Goal: Information Seeking & Learning: Learn about a topic

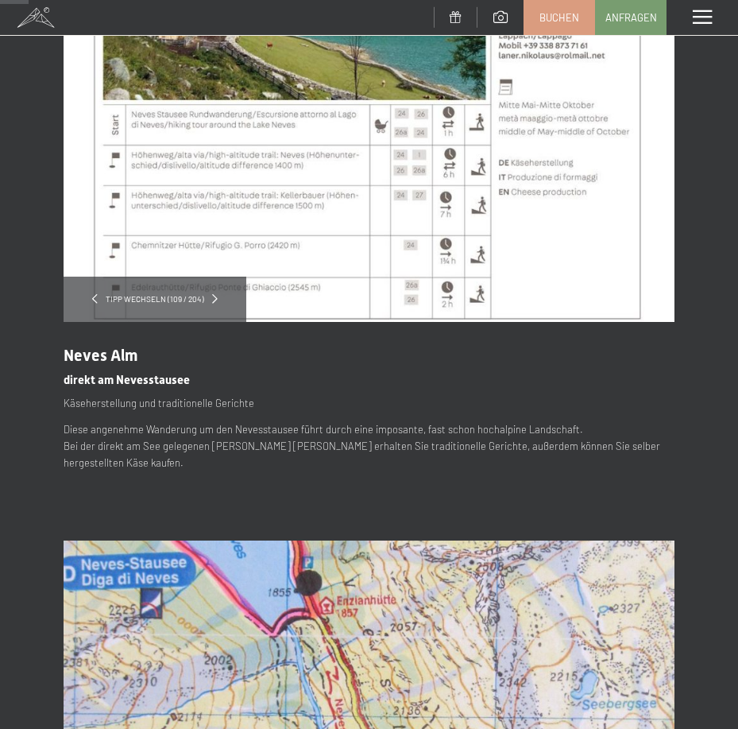
scroll to position [159, 0]
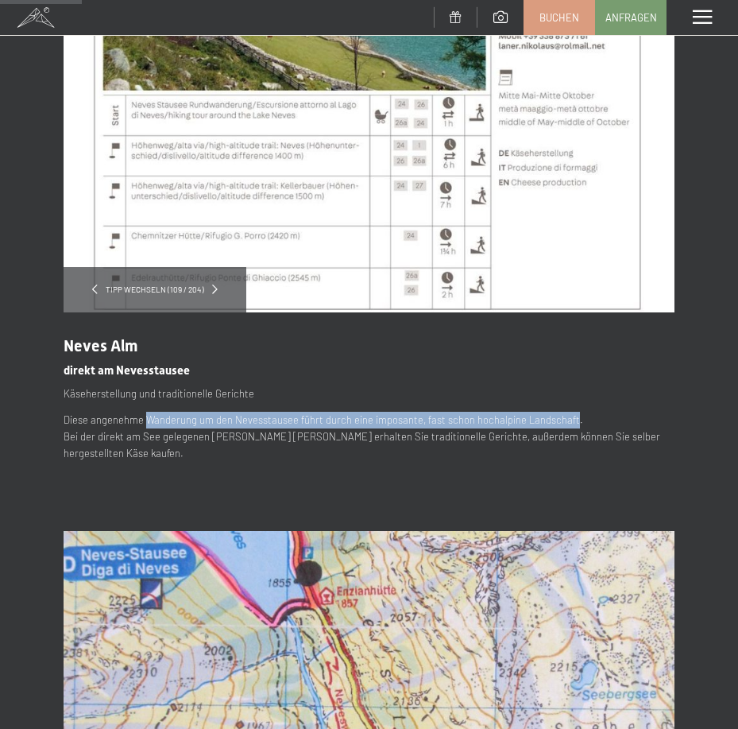
drag, startPoint x: 147, startPoint y: 420, endPoint x: 568, endPoint y: 413, distance: 421.3
click at [568, 413] on p "Diese angenehme Wanderung um den Nevesstausee führt durch eine imposante, fast …" at bounding box center [369, 436] width 611 height 49
copy p "Wanderung um den Nevesstausee führt durch eine imposante, fast schon hochalpine…"
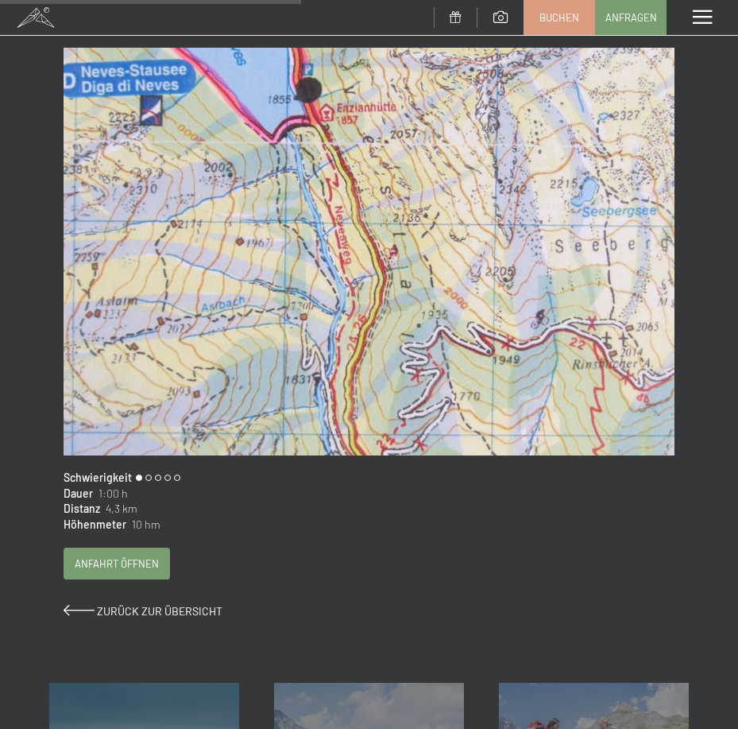
scroll to position [636, 0]
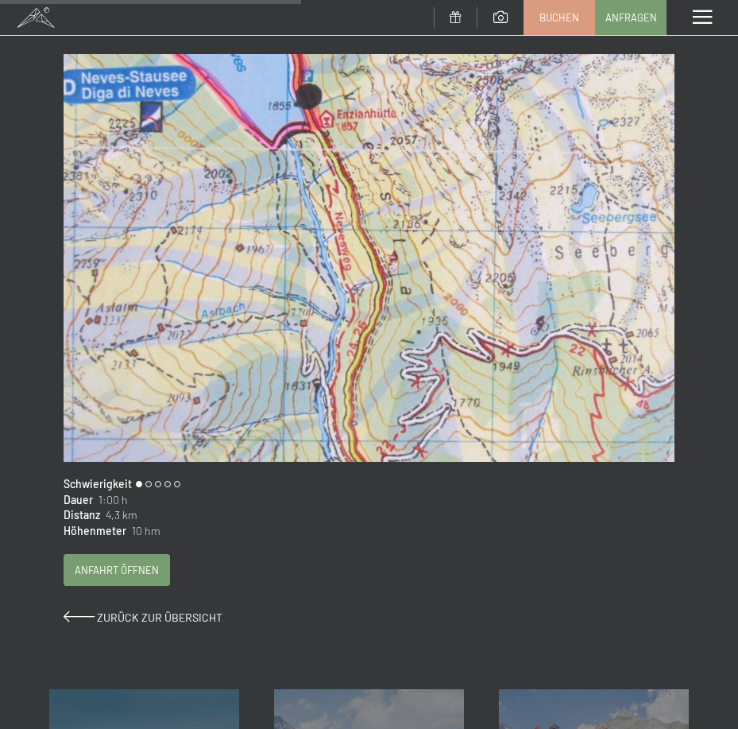
click at [393, 492] on div "Dauer 1:00 h" at bounding box center [369, 500] width 611 height 16
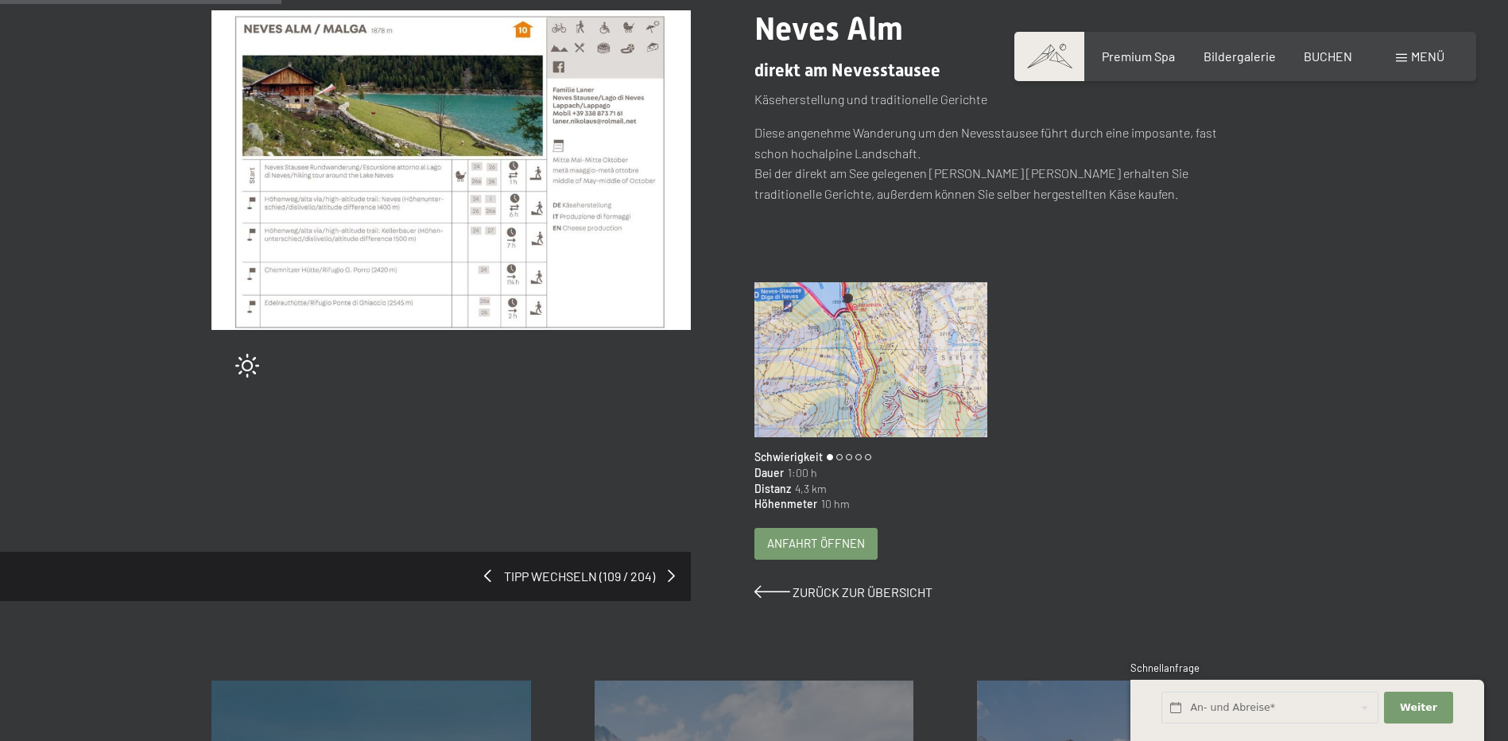
scroll to position [477, 0]
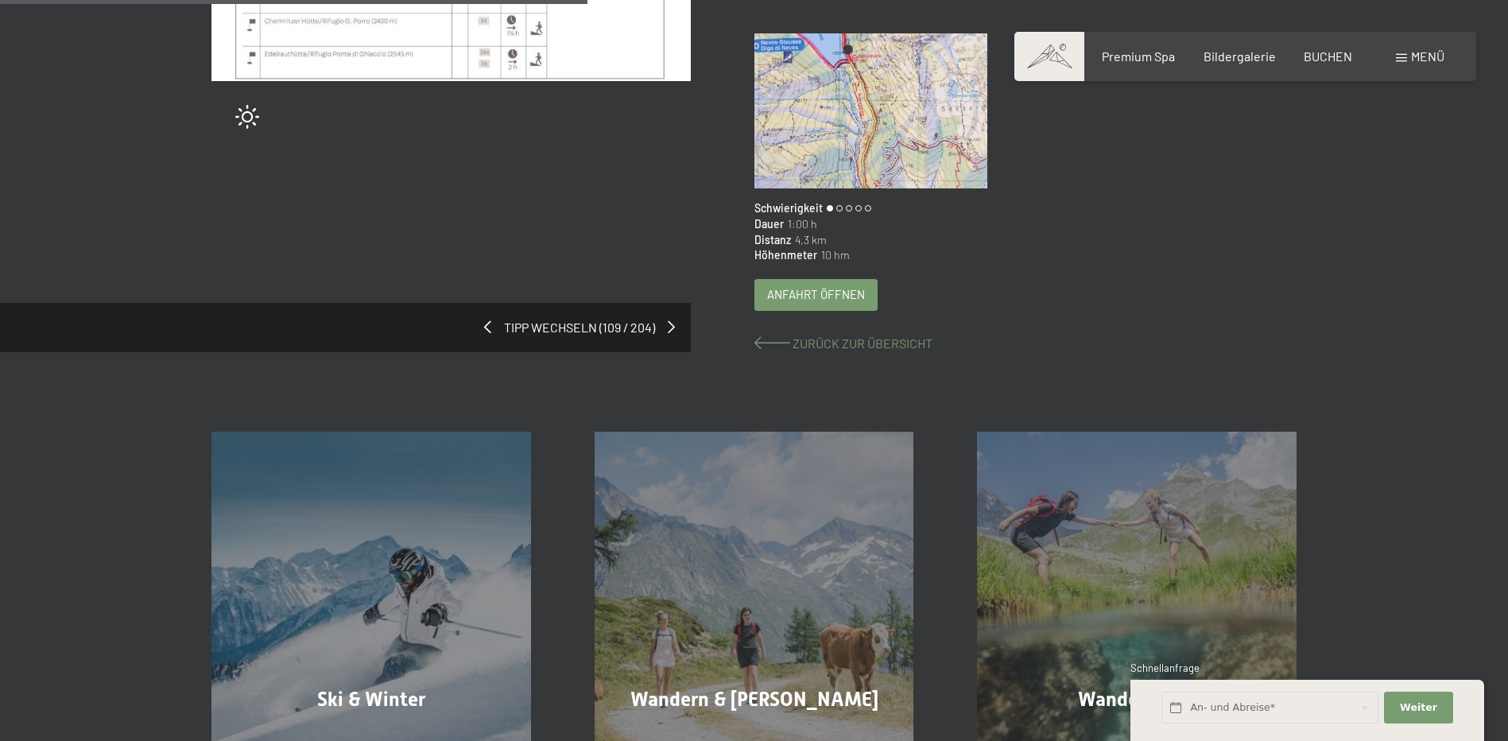
click at [816, 343] on span "Zurück zur Übersicht" at bounding box center [862, 342] width 140 height 15
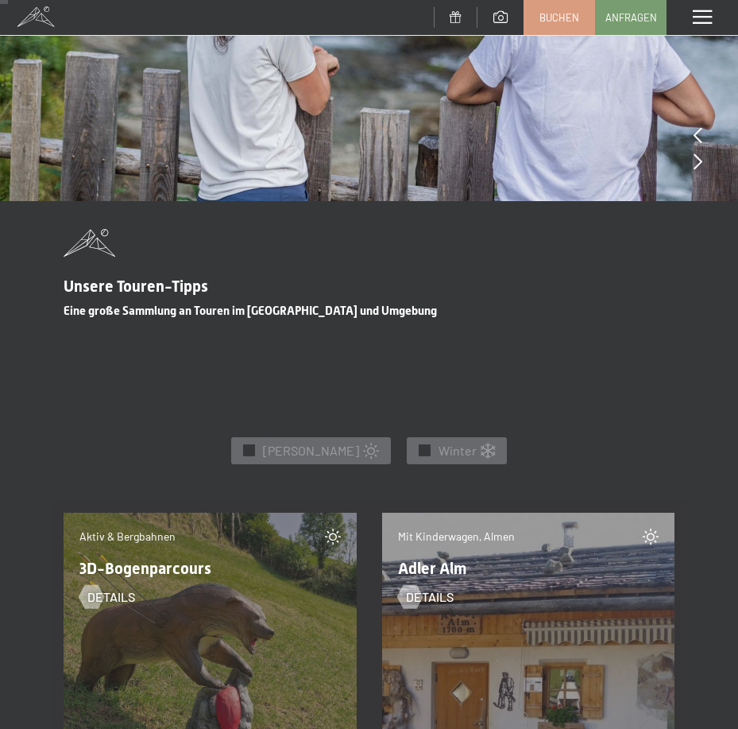
scroll to position [456, 0]
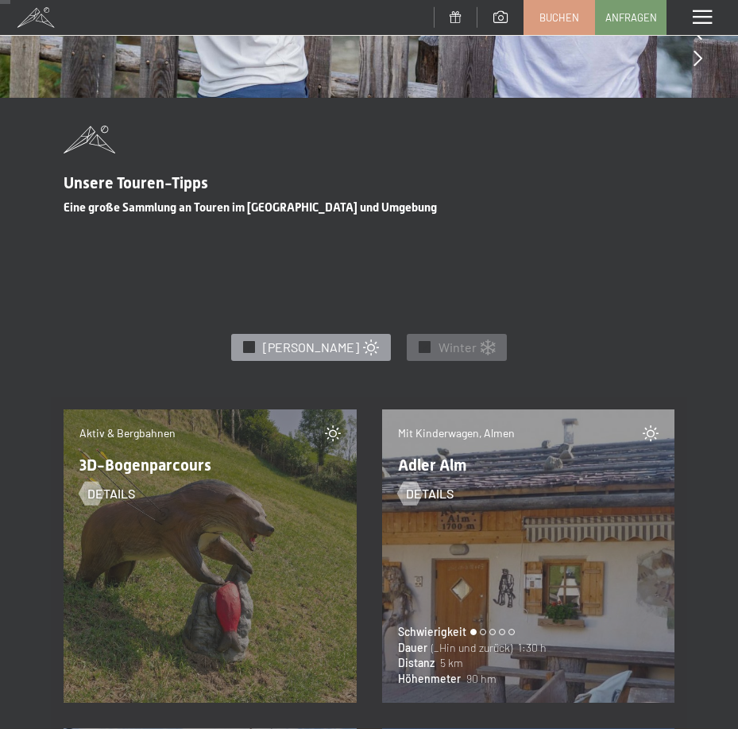
click at [253, 351] on span "✓" at bounding box center [249, 347] width 6 height 11
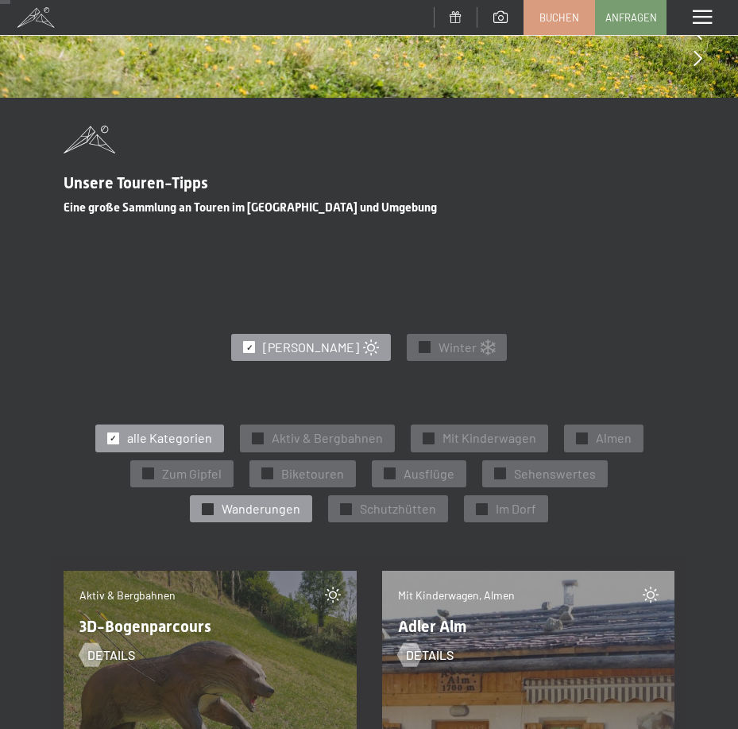
click at [211, 513] on span "✓" at bounding box center [208, 508] width 6 height 11
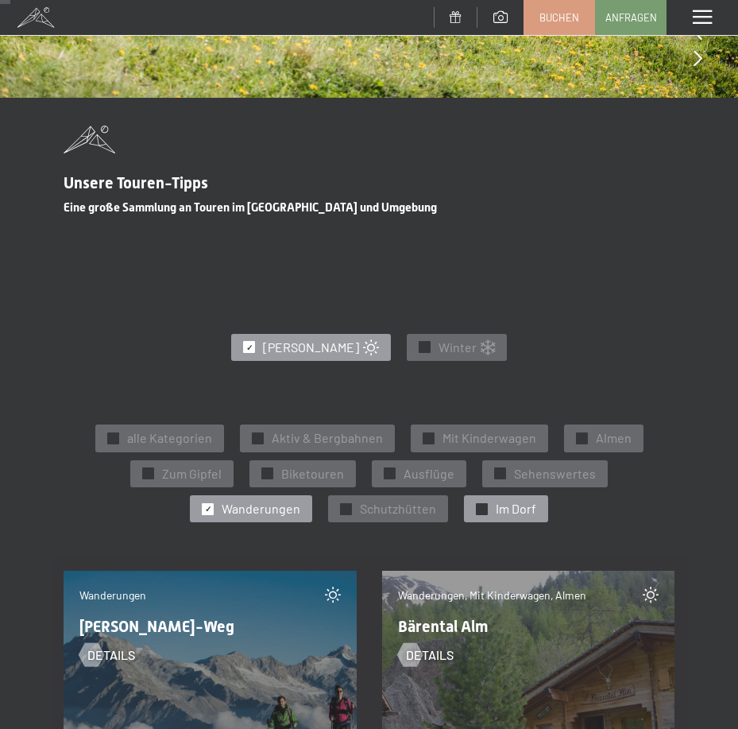
click at [498, 518] on div "✓ Im Dorf" at bounding box center [506, 508] width 84 height 27
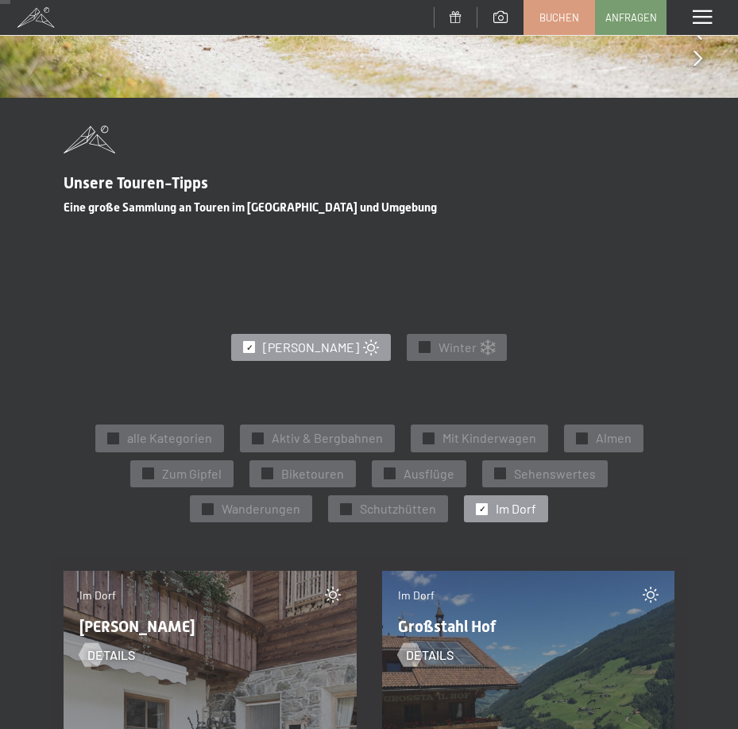
click at [486, 507] on div "✓ Im Dorf" at bounding box center [506, 508] width 84 height 27
click at [163, 442] on span "alle Kategorien" at bounding box center [169, 437] width 85 height 17
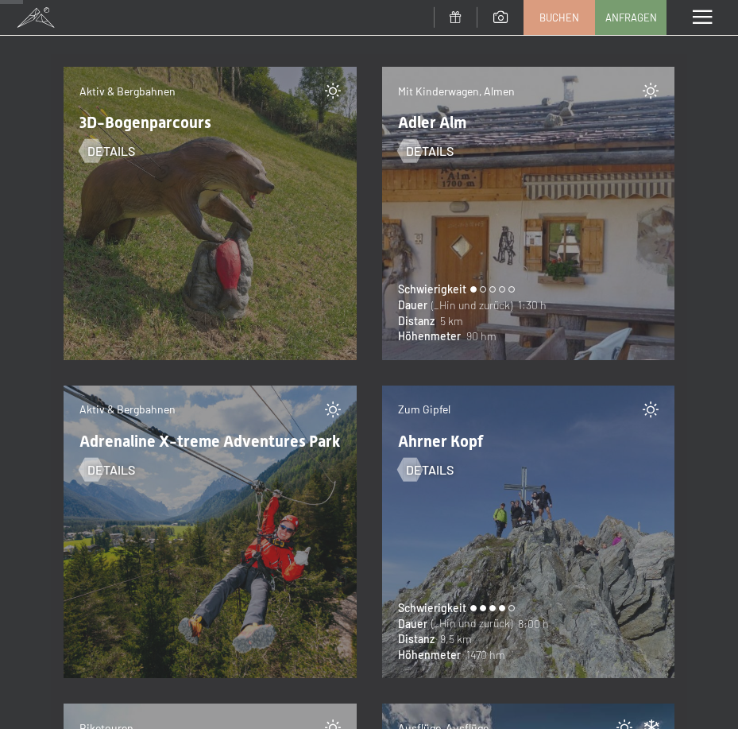
scroll to position [1013, 0]
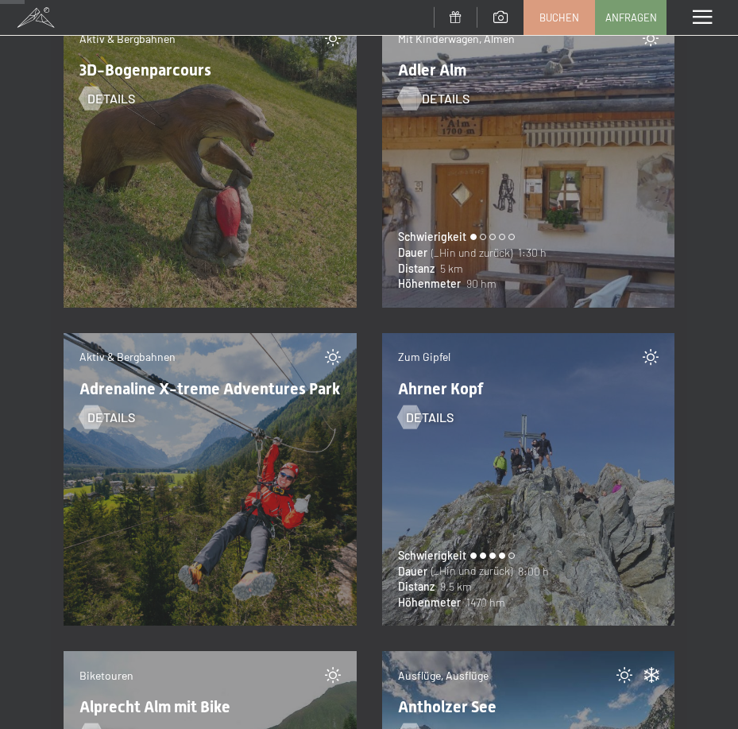
click at [416, 99] on div at bounding box center [410, 99] width 14 height 24
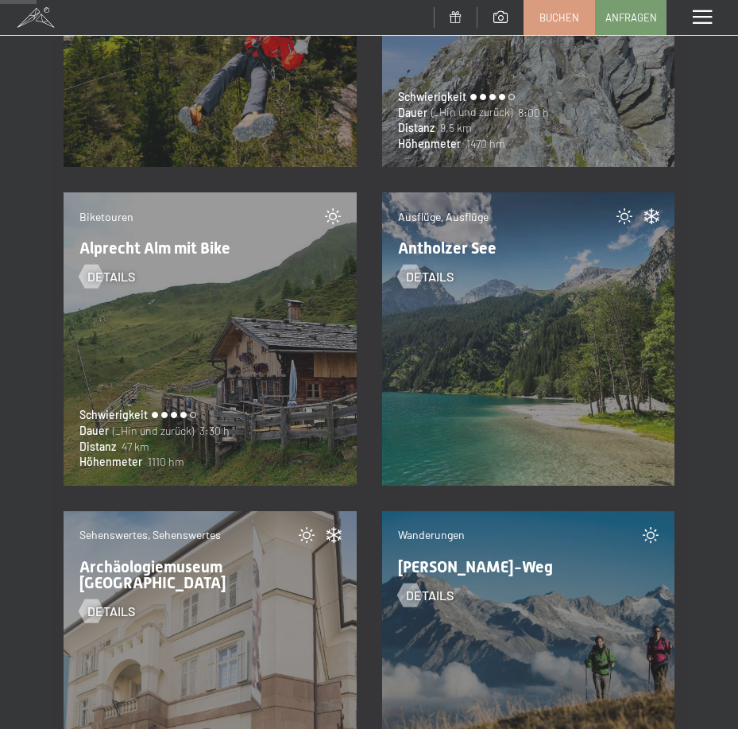
scroll to position [1490, 0]
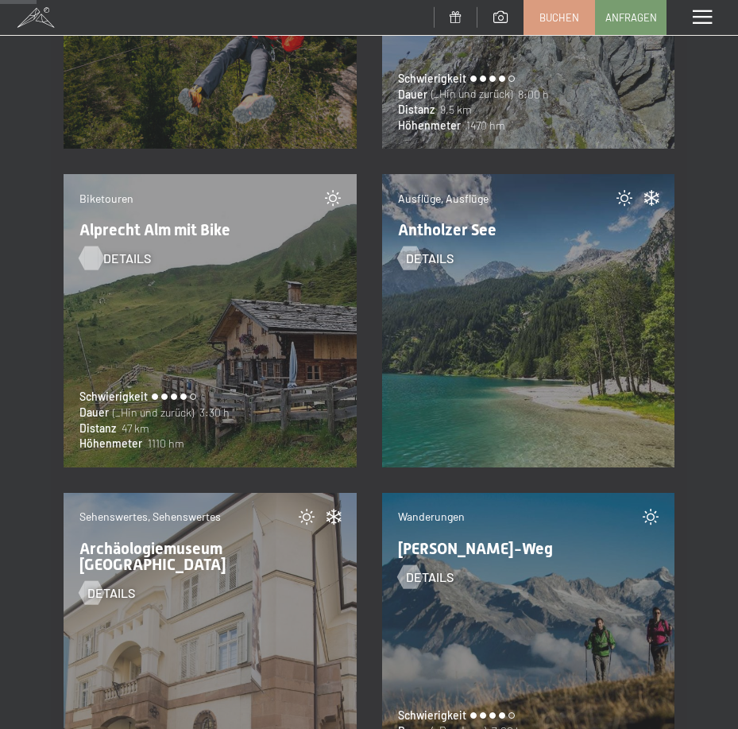
click at [97, 261] on div at bounding box center [91, 258] width 14 height 24
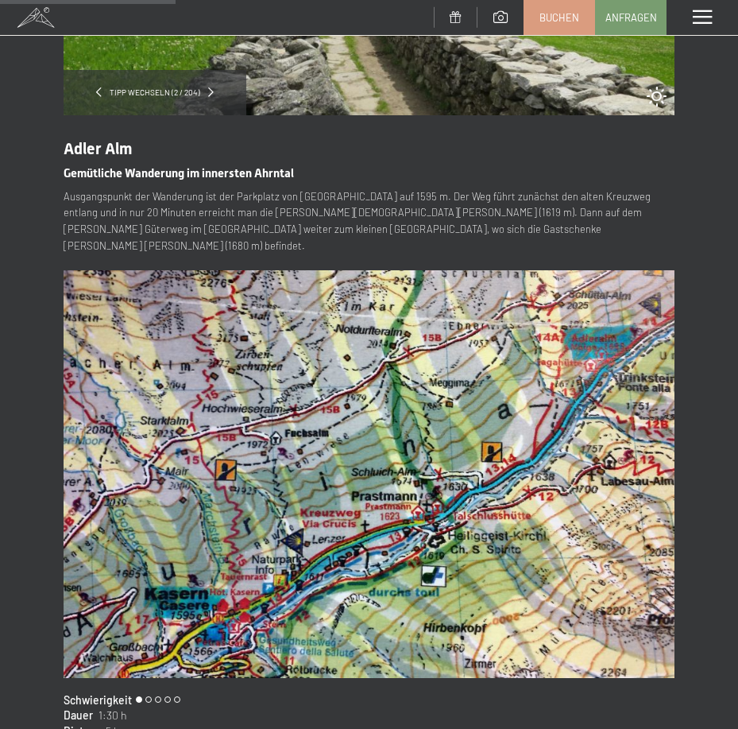
scroll to position [397, 0]
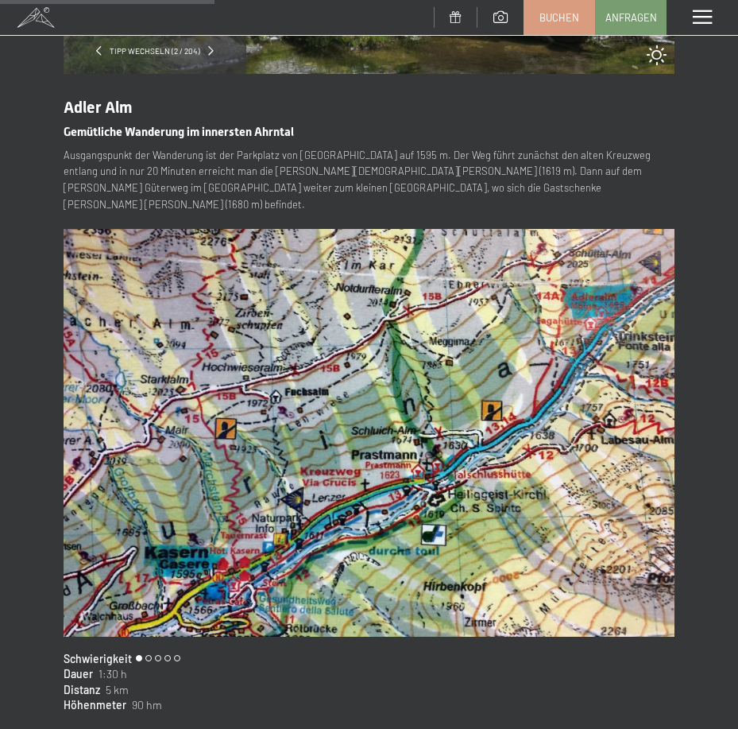
click at [703, 203] on div "Tipp wechseln (2 / 204) slide 3 of 4 Adler Alm Gemütliche Wanderung im innerst…" at bounding box center [369, 244] width 738 height 1157
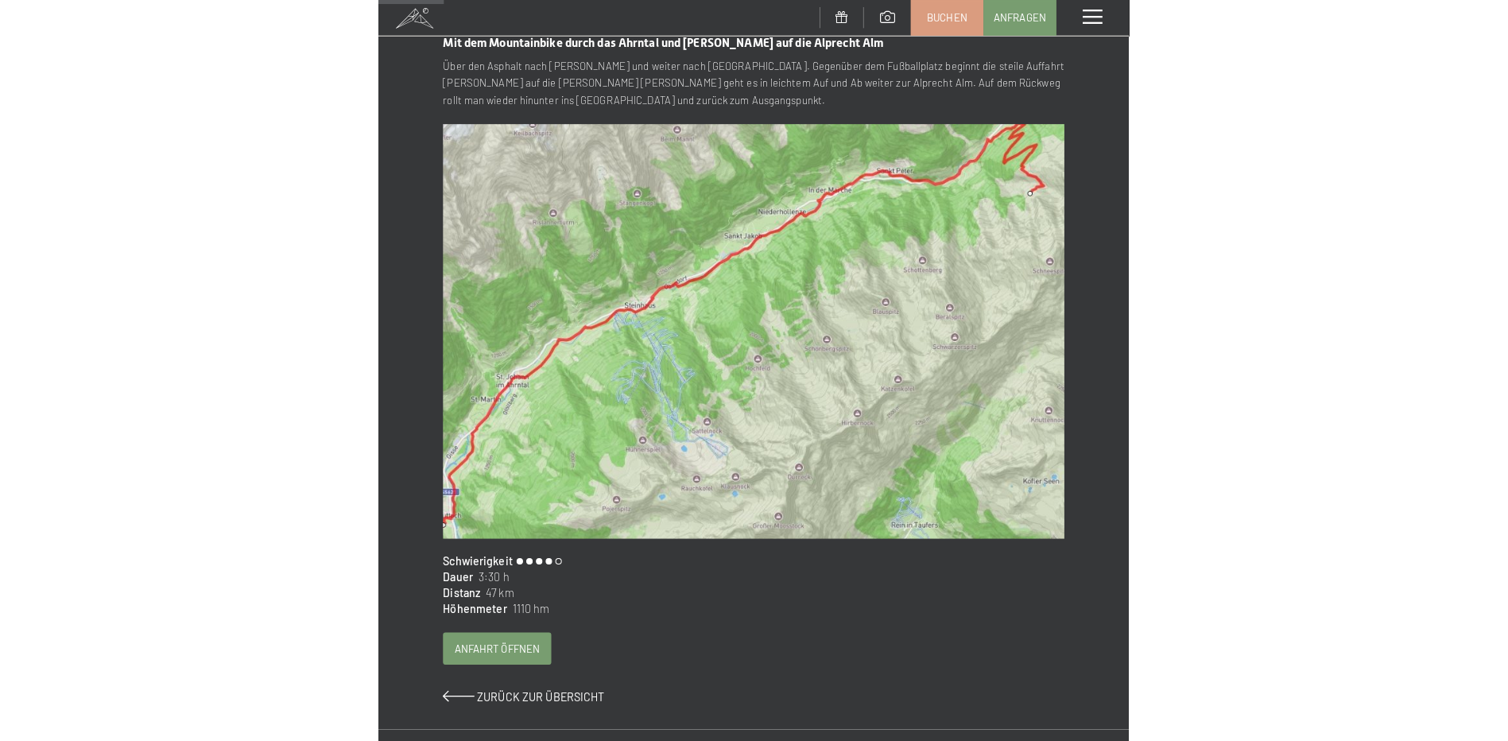
scroll to position [159, 0]
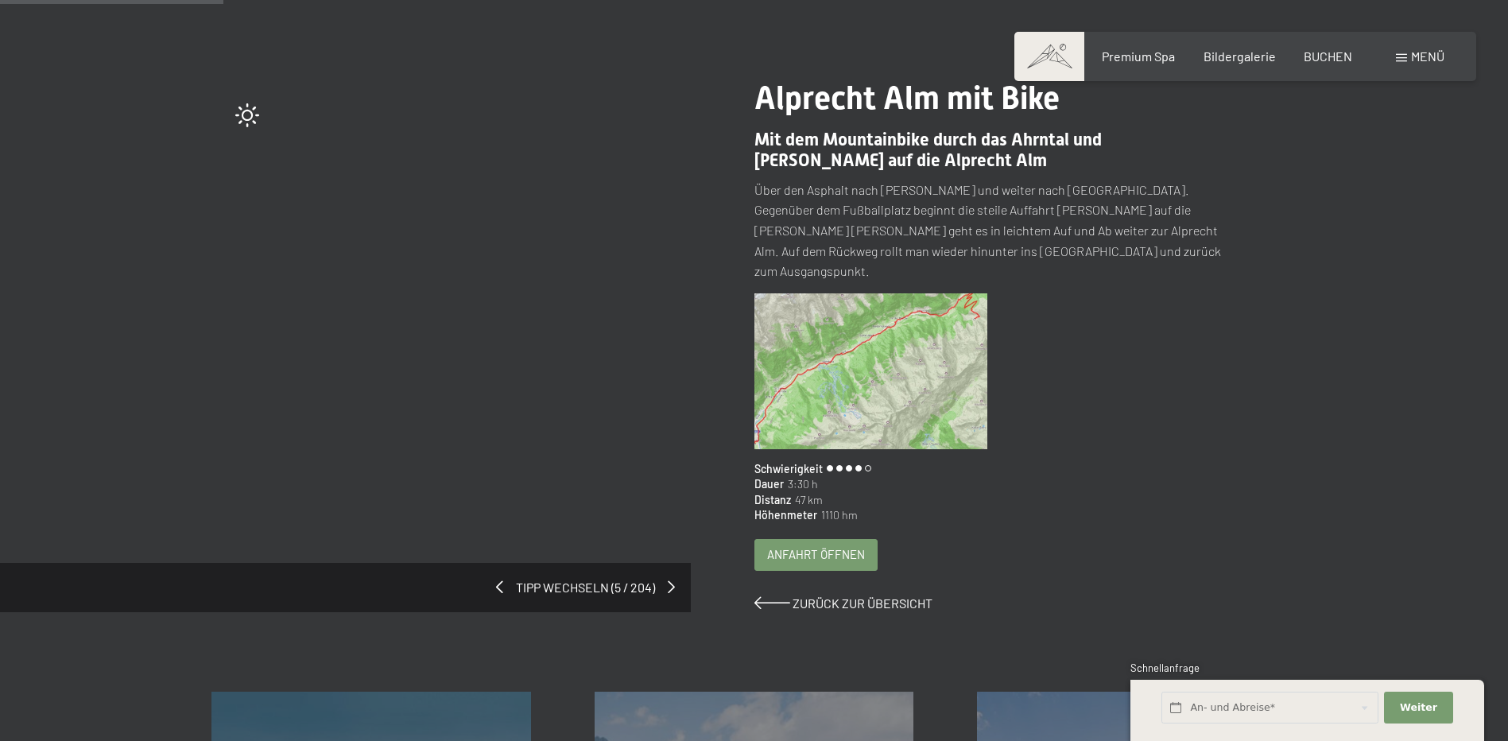
click at [738, 193] on p "Über den Asphalt nach Steinhaus und weiter nach Prettau. Gegenüber dem Fußballp…" at bounding box center [993, 231] width 479 height 102
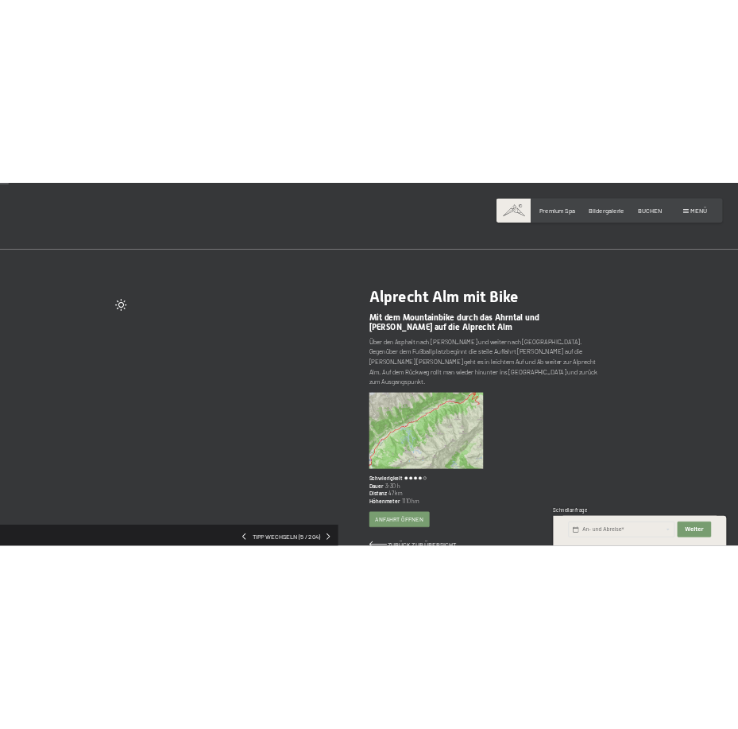
scroll to position [0, 0]
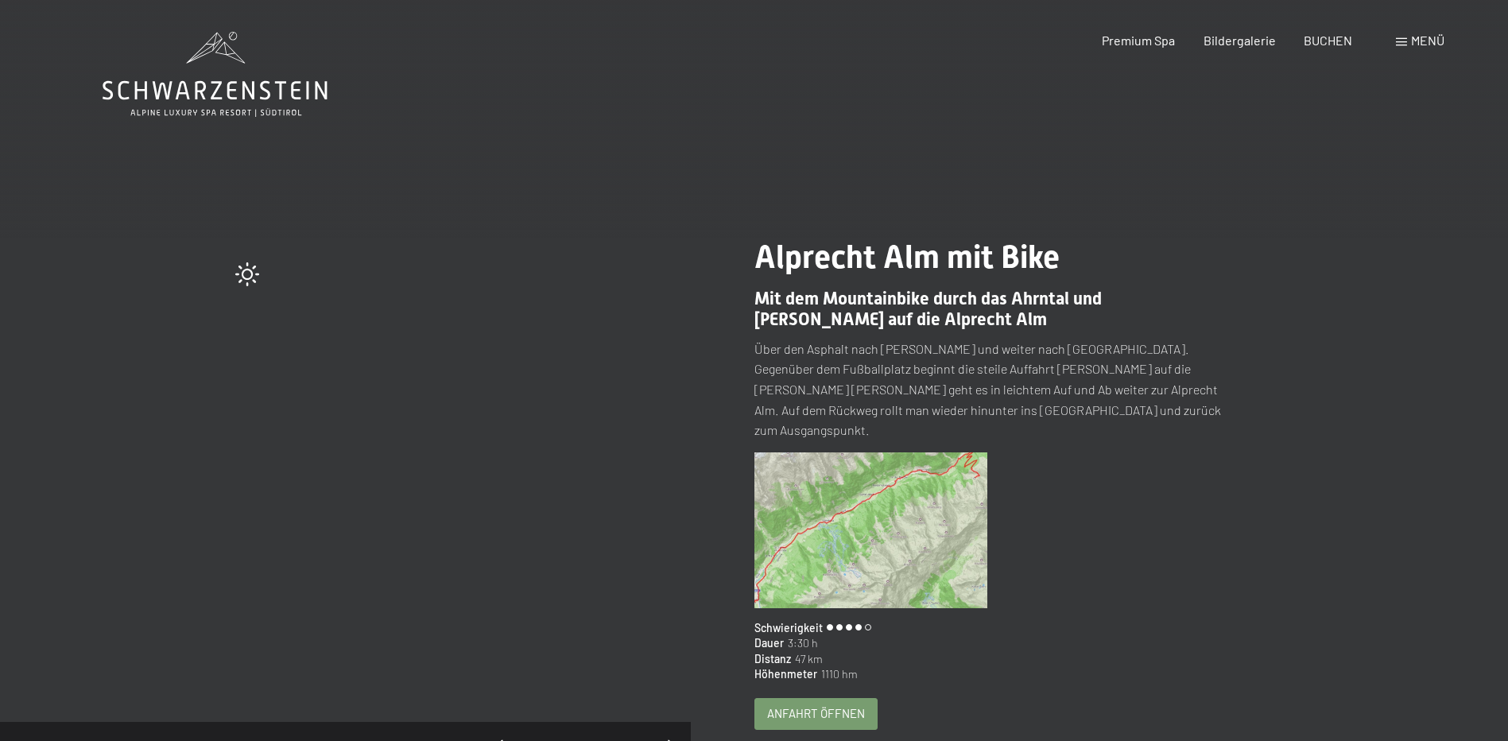
click at [738, 452] on img at bounding box center [871, 530] width 234 height 156
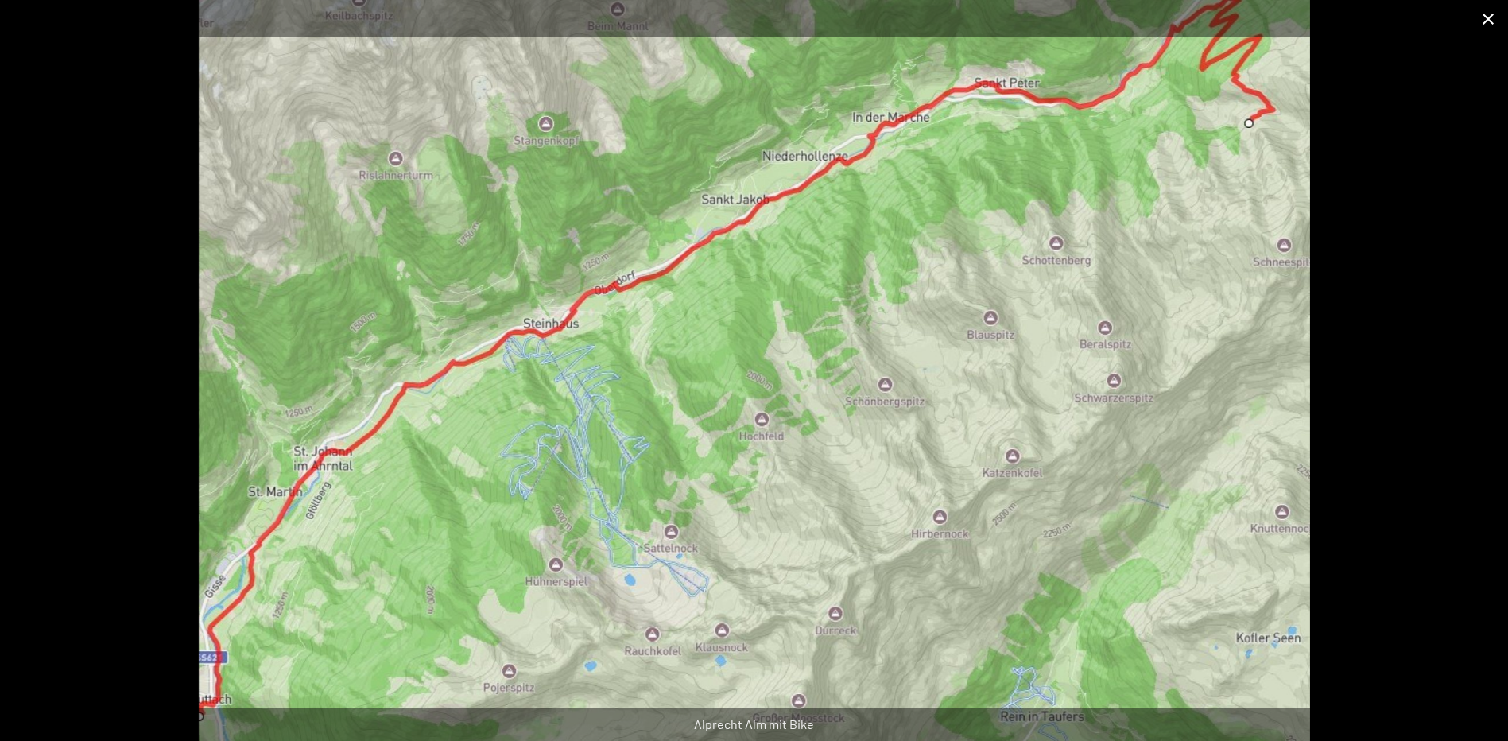
click at [738, 17] on button "Close gallery" at bounding box center [1488, 18] width 40 height 37
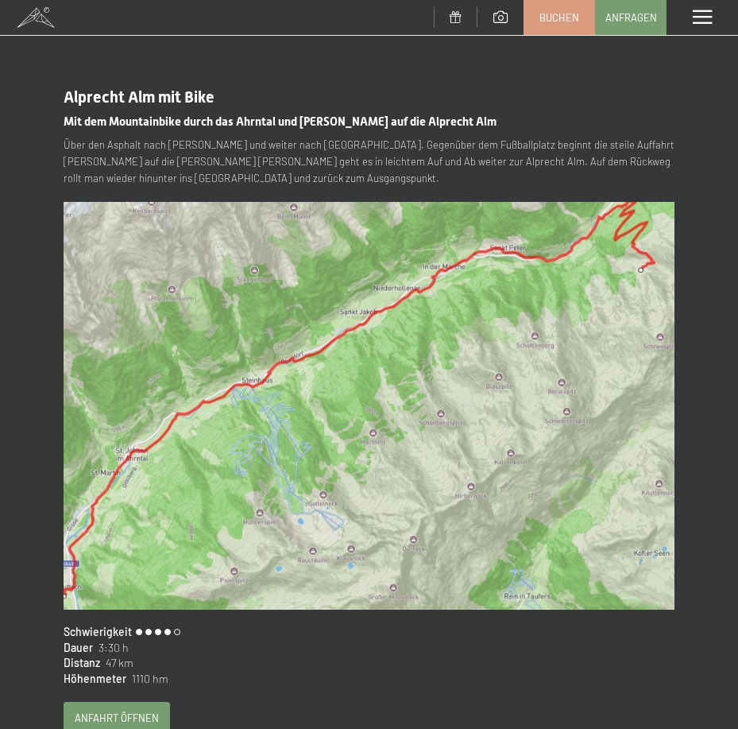
click at [63, 121] on div "Tipp wechseln (5 / 204) Alprecht Alm mit Bike Mit dem Mountainbike durch das Ah…" at bounding box center [369, 431] width 738 height 734
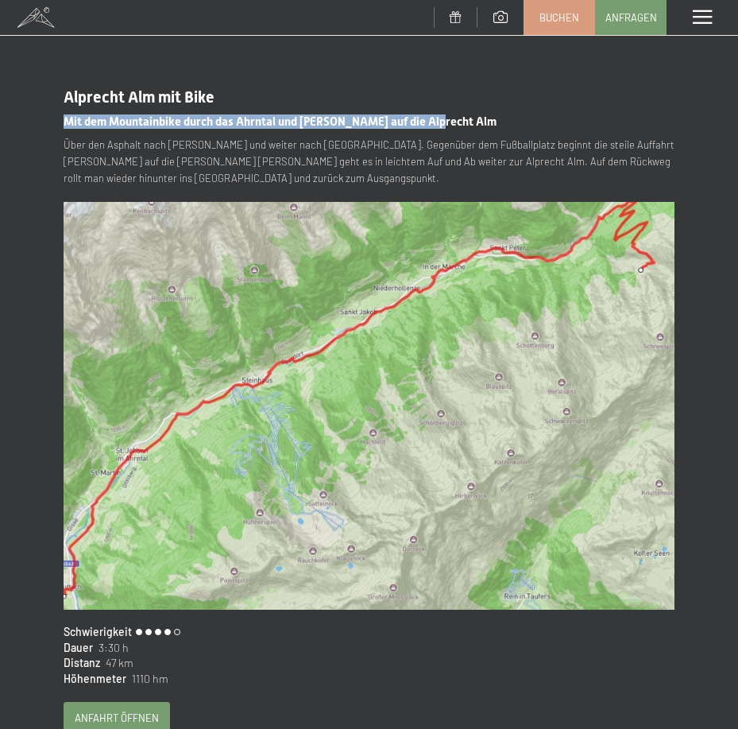
drag, startPoint x: 67, startPoint y: 122, endPoint x: 463, endPoint y: 116, distance: 395.9
click at [463, 116] on h2 "Mit dem Mountainbike durch das Ahrntal und hoch auf die Alprecht Alm" at bounding box center [369, 118] width 611 height 22
copy span "Mit dem Mountainbike durch das Ahrntal und hoch auf die Alprecht Alm"
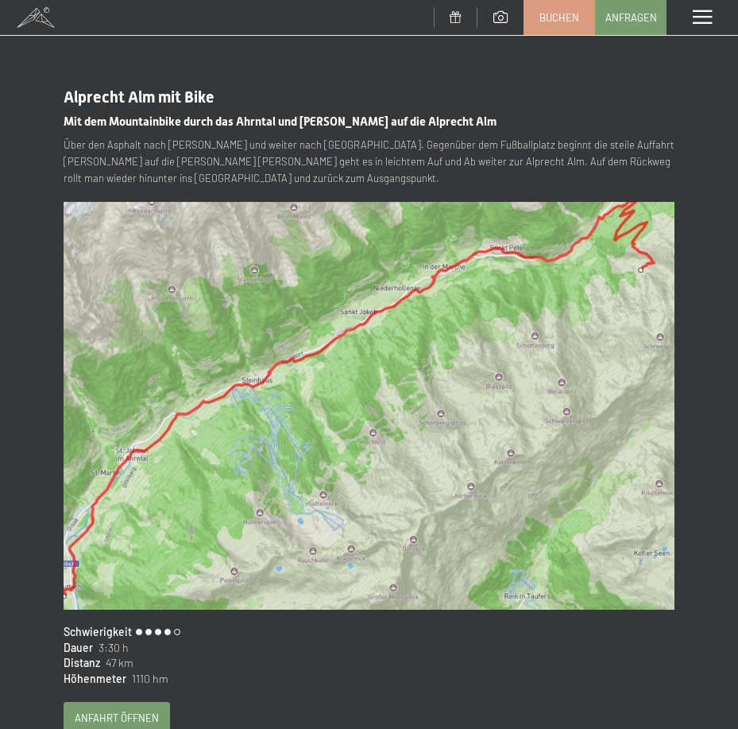
click at [88, 146] on p "Über den Asphalt nach Steinhaus und weiter nach Prettau. Gegenüber dem Fußballp…" at bounding box center [369, 161] width 611 height 49
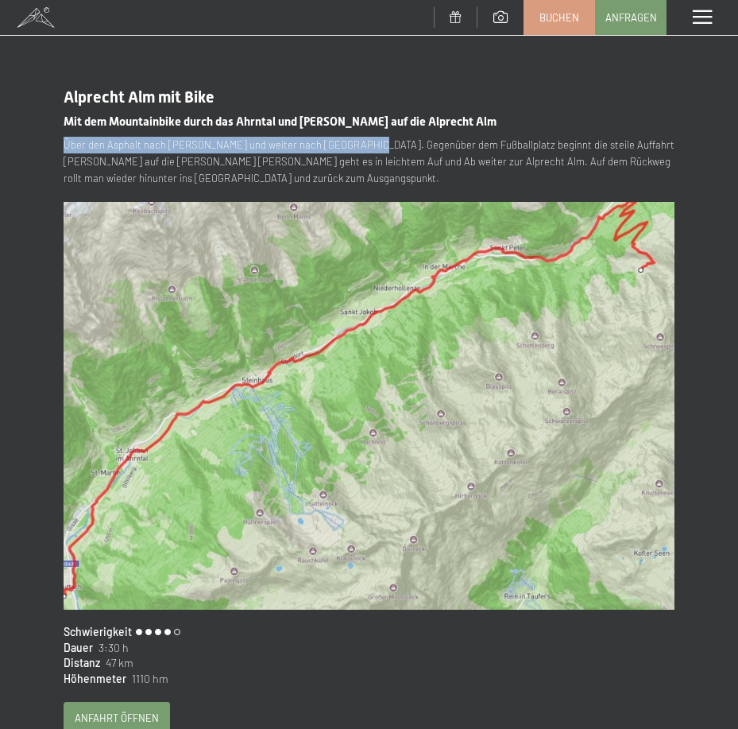
drag, startPoint x: 65, startPoint y: 141, endPoint x: 353, endPoint y: 140, distance: 287.7
click at [353, 140] on p "Über den Asphalt nach Steinhaus und weiter nach Prettau. Gegenüber dem Fußballp…" at bounding box center [369, 161] width 611 height 49
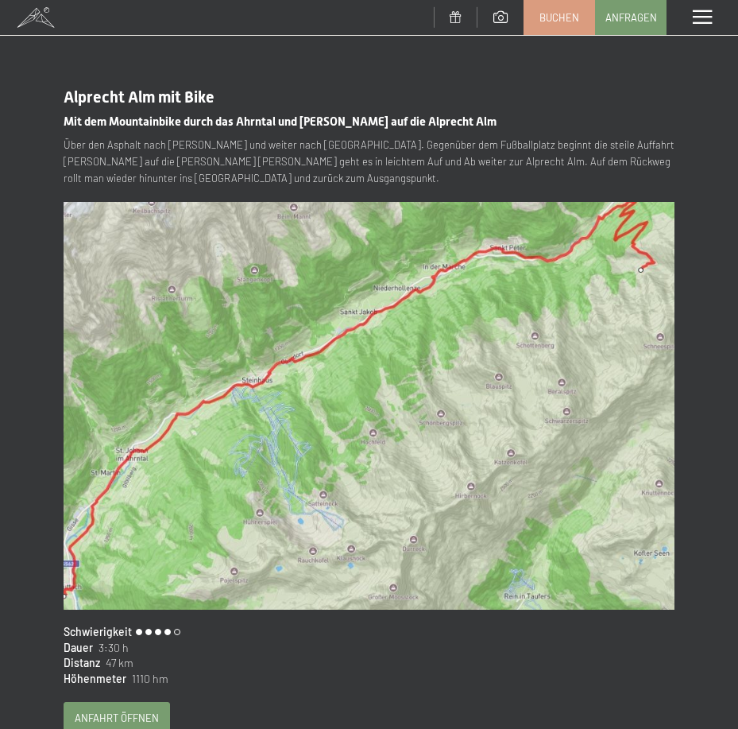
click at [310, 163] on p "Über den Asphalt nach Steinhaus und weiter nach Prettau. Gegenüber dem Fußballp…" at bounding box center [369, 161] width 611 height 49
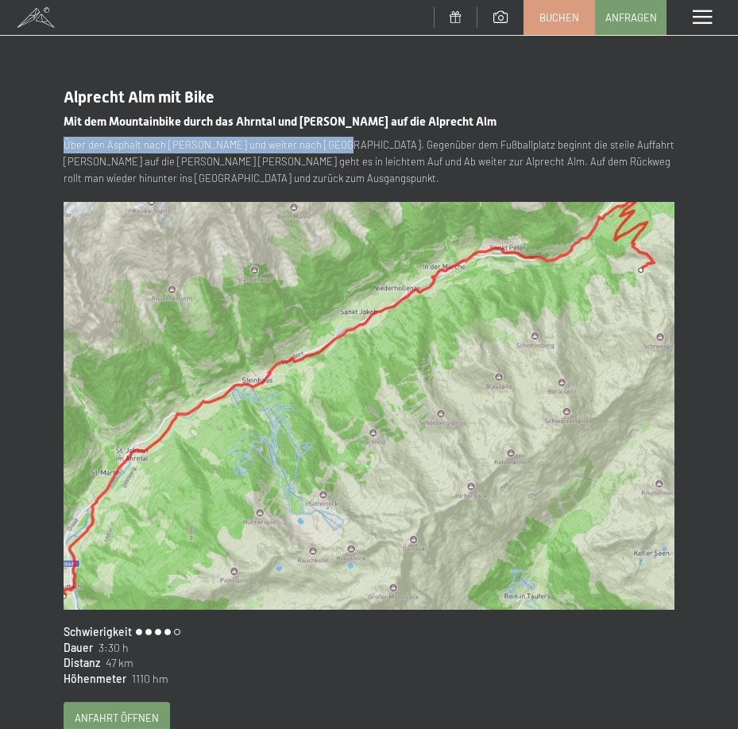
drag, startPoint x: 63, startPoint y: 144, endPoint x: 321, endPoint y: 150, distance: 258.4
click at [321, 150] on div "Tipp wechseln (5 / 204) Alprecht Alm mit Bike Mit dem Mountainbike durch das Ah…" at bounding box center [369, 431] width 738 height 734
copy p "Über den Asphalt nach Steinhaus und weiter nach Prettau."
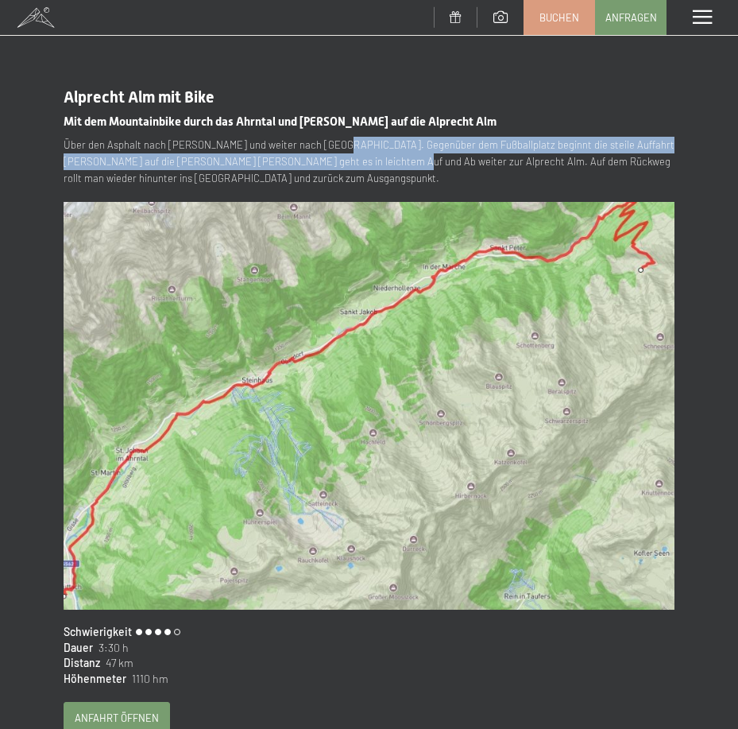
drag, startPoint x: 327, startPoint y: 160, endPoint x: 323, endPoint y: 145, distance: 15.6
click at [323, 145] on p "Über den Asphalt nach Steinhaus und weiter nach Prettau. Gegenüber dem Fußballp…" at bounding box center [369, 161] width 611 height 49
copy p "Gegenüber dem Fußballplatz beginnt die steile Auffahrt hoch auf die Steger Alm,…"
click at [323, 164] on p "Über den Asphalt nach Steinhaus und weiter nach Prettau. Gegenüber dem Fußballp…" at bounding box center [369, 161] width 611 height 49
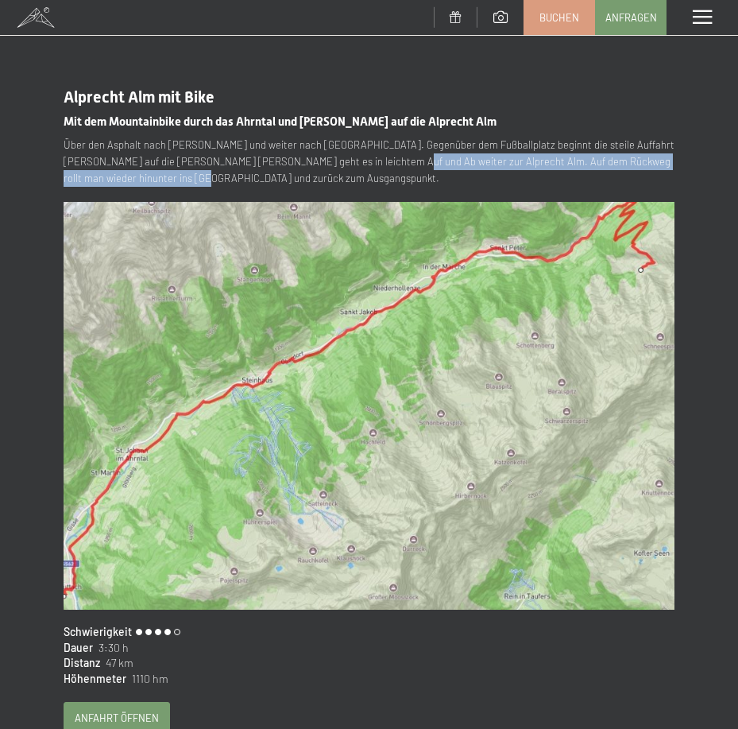
drag, startPoint x: 327, startPoint y: 161, endPoint x: 336, endPoint y: 174, distance: 16.1
click at [336, 174] on p "Über den Asphalt nach Steinhaus und weiter nach Prettau. Gegenüber dem Fußballp…" at bounding box center [369, 161] width 611 height 49
copy p "Auf dem Rückweg rollt man wieder hinunter ins Ahrntal und zurück zum Ausgangspu…"
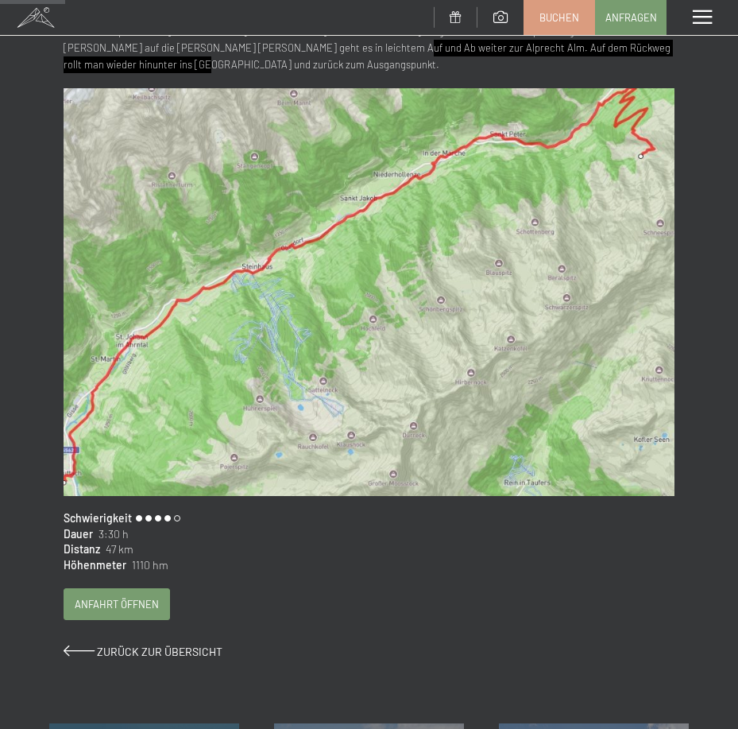
scroll to position [159, 0]
